Goal: Task Accomplishment & Management: Manage account settings

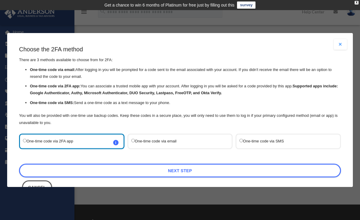
click at [259, 139] on label "One-time code via SMS" at bounding box center [285, 141] width 92 height 8
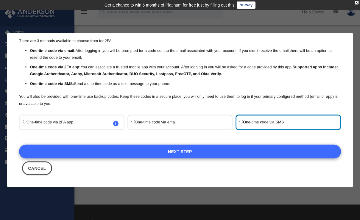
scroll to position [19, 0]
click at [177, 150] on link "Next Step" at bounding box center [180, 152] width 322 height 14
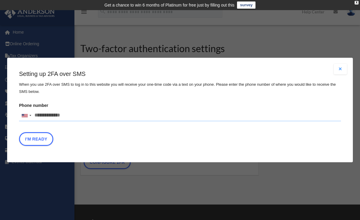
click at [76, 118] on input "Phone number United States +1 United Kingdom +44 Afghanistan (‫افغانستان‬‎) +93…" at bounding box center [180, 115] width 322 height 12
type input "**********"
click at [37, 139] on button "I'm Ready" at bounding box center [36, 139] width 34 height 14
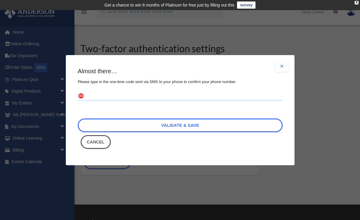
click at [108, 98] on input "text" at bounding box center [180, 96] width 205 height 10
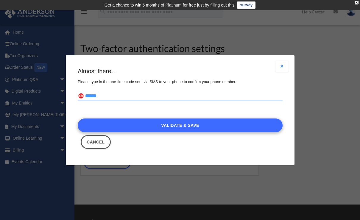
type input "******"
click at [169, 123] on link "Validate & Save" at bounding box center [180, 125] width 205 height 14
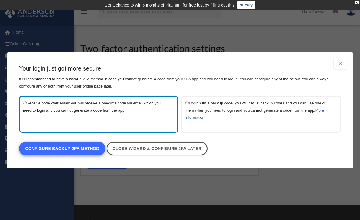
click at [78, 148] on link "Configure backup 2FA method" at bounding box center [62, 149] width 86 height 14
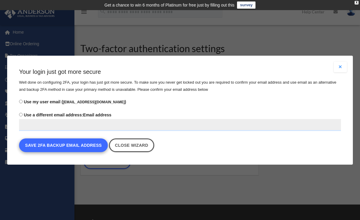
click at [80, 147] on button "Save 2FA backup email address" at bounding box center [63, 145] width 89 height 14
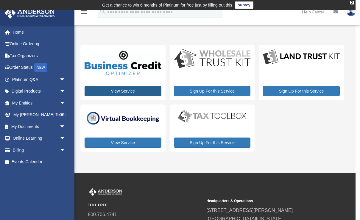
click at [131, 90] on link "View Service" at bounding box center [123, 91] width 77 height 10
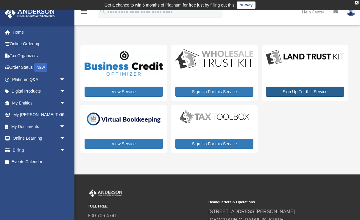
click at [311, 93] on link "Sign Up For this Service" at bounding box center [305, 92] width 78 height 10
click at [39, 104] on link "My Entities arrow_drop_down" at bounding box center [39, 103] width 70 height 12
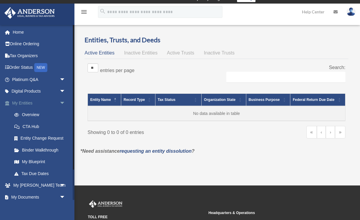
scroll to position [7, 0]
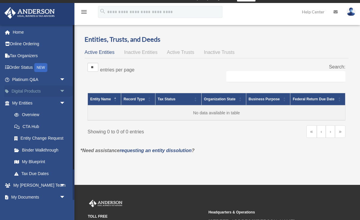
click at [30, 89] on link "Digital Products arrow_drop_down" at bounding box center [39, 91] width 70 height 12
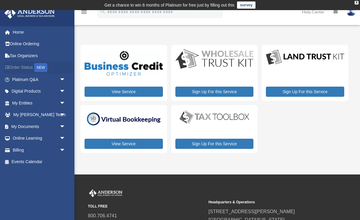
click at [31, 67] on link "Order Status NEW" at bounding box center [39, 68] width 70 height 12
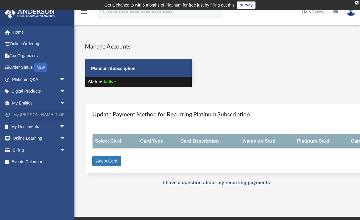
click at [57, 114] on link "My [PERSON_NAME] Team arrow_drop_down" at bounding box center [39, 115] width 70 height 12
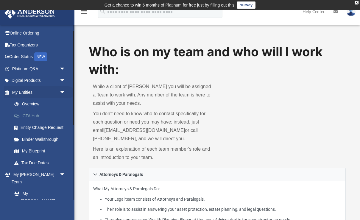
scroll to position [13, 0]
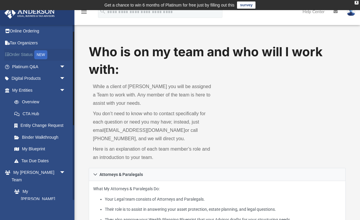
click at [33, 54] on link "Order Status NEW" at bounding box center [39, 55] width 70 height 12
